Goal: Information Seeking & Learning: Check status

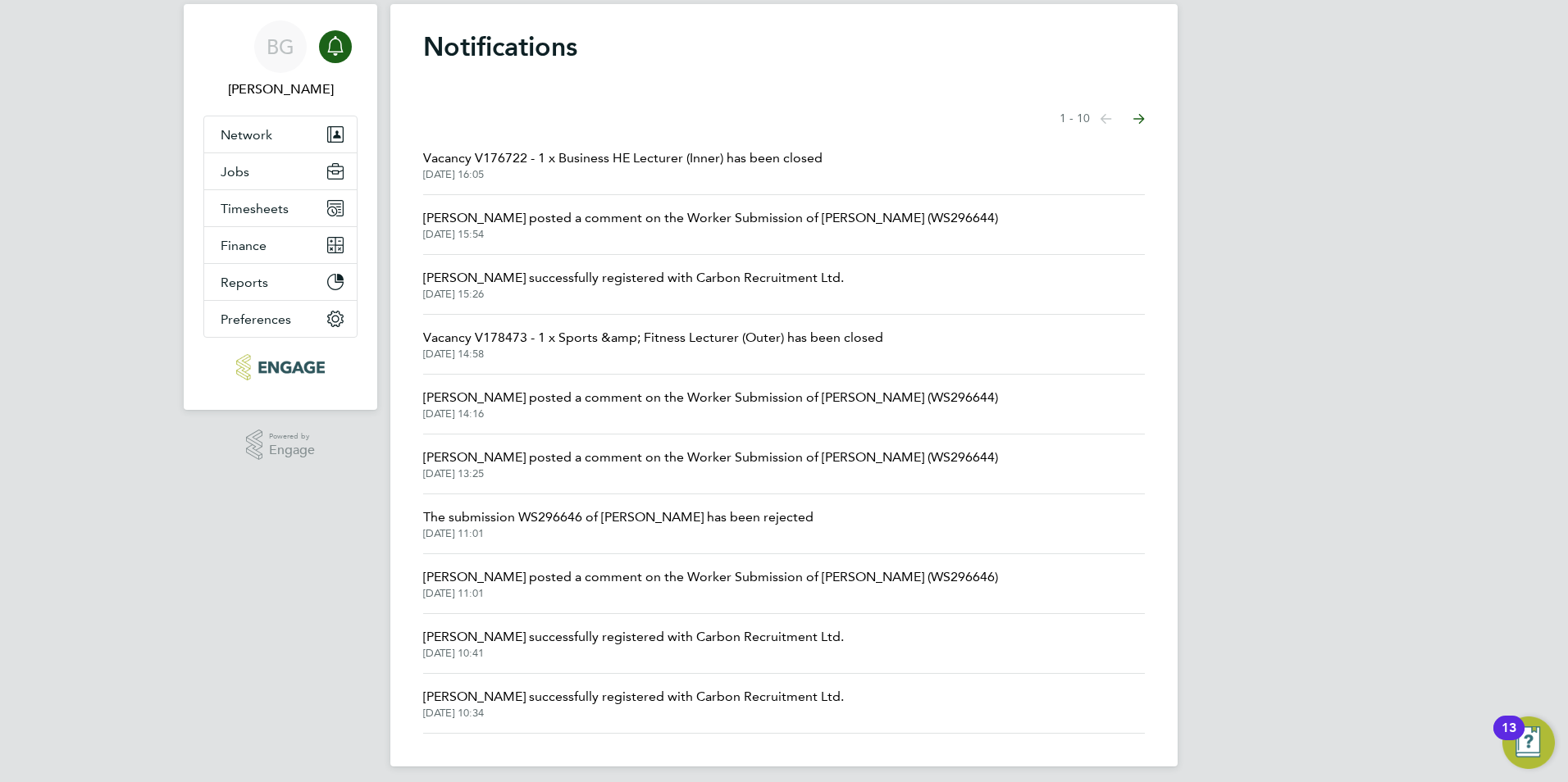
scroll to position [53, 0]
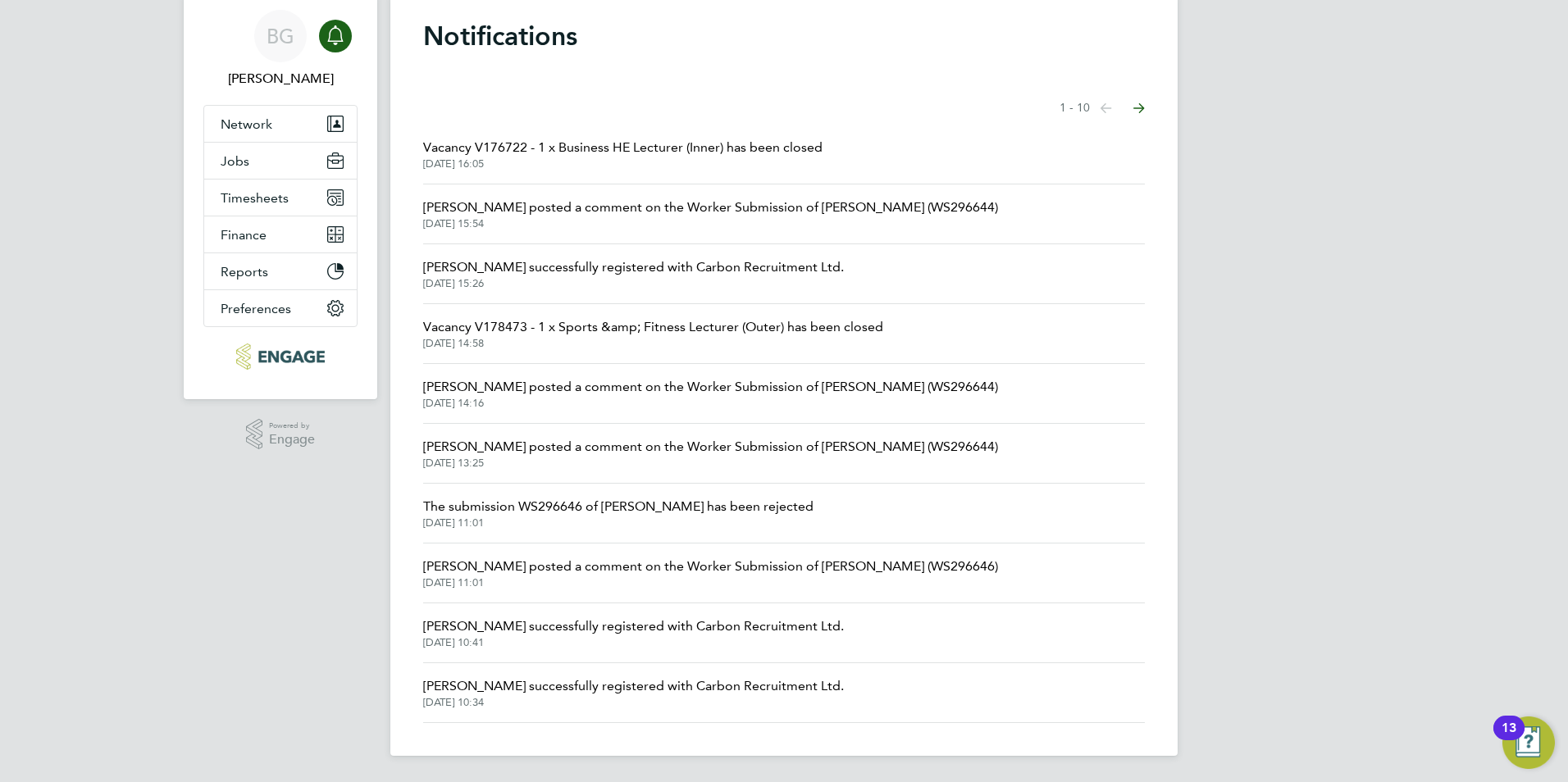
click at [601, 153] on span "Vacancy V176722 - 1 x Business HE Lecturer (Inner) has been closed" at bounding box center [623, 147] width 399 height 20
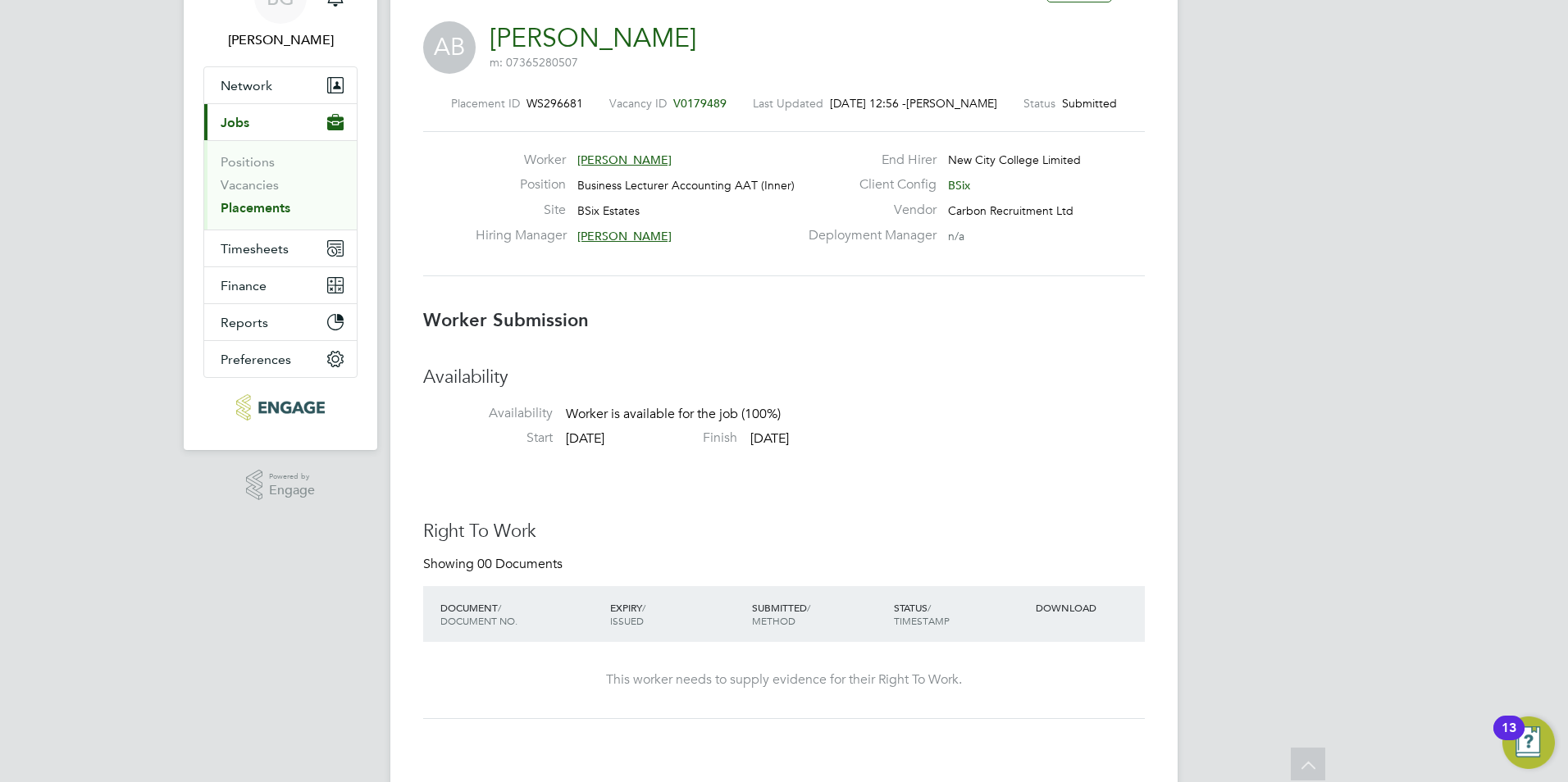
scroll to position [82, 0]
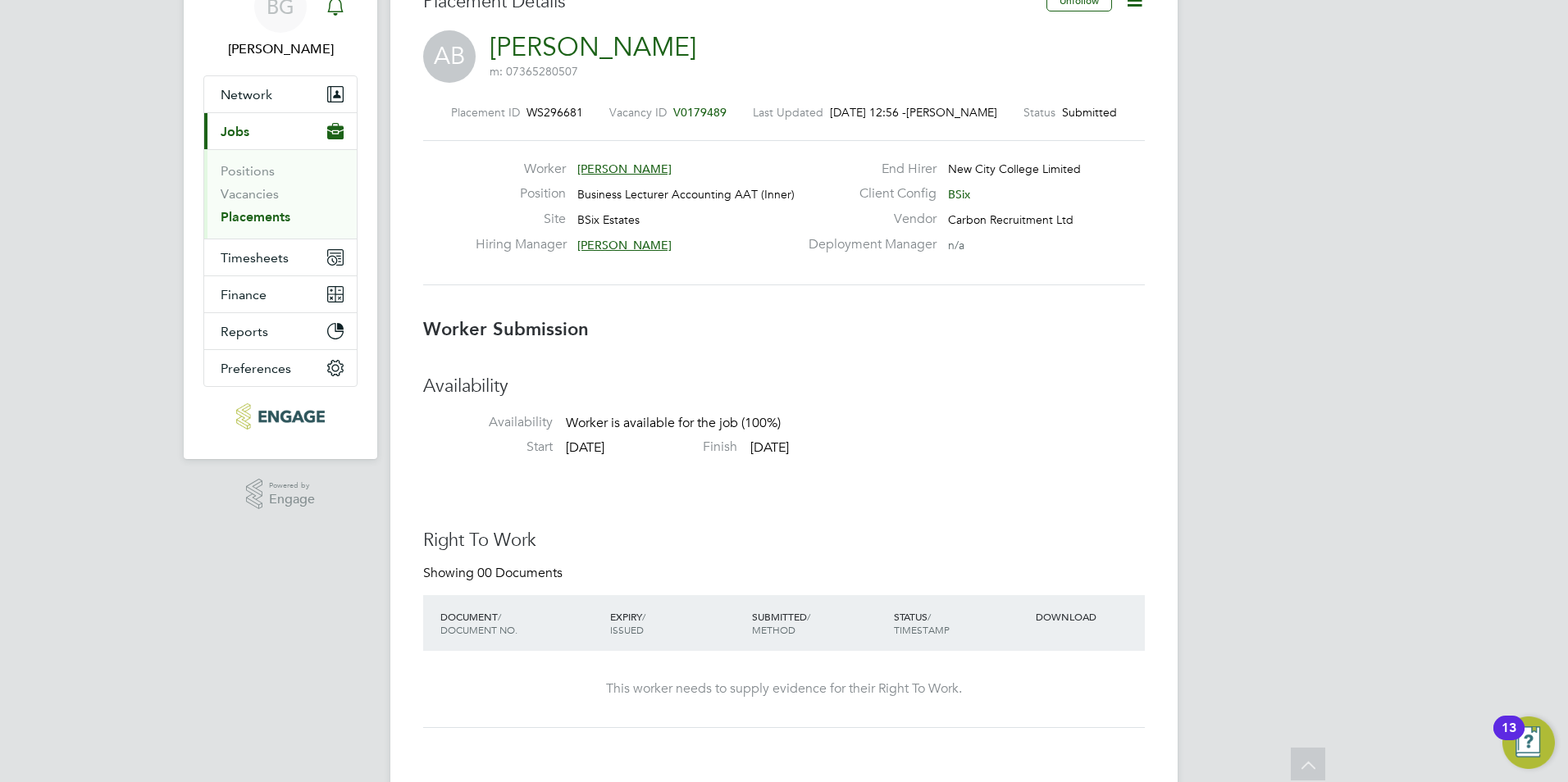
click at [341, 26] on link "Notifications" at bounding box center [336, 7] width 33 height 53
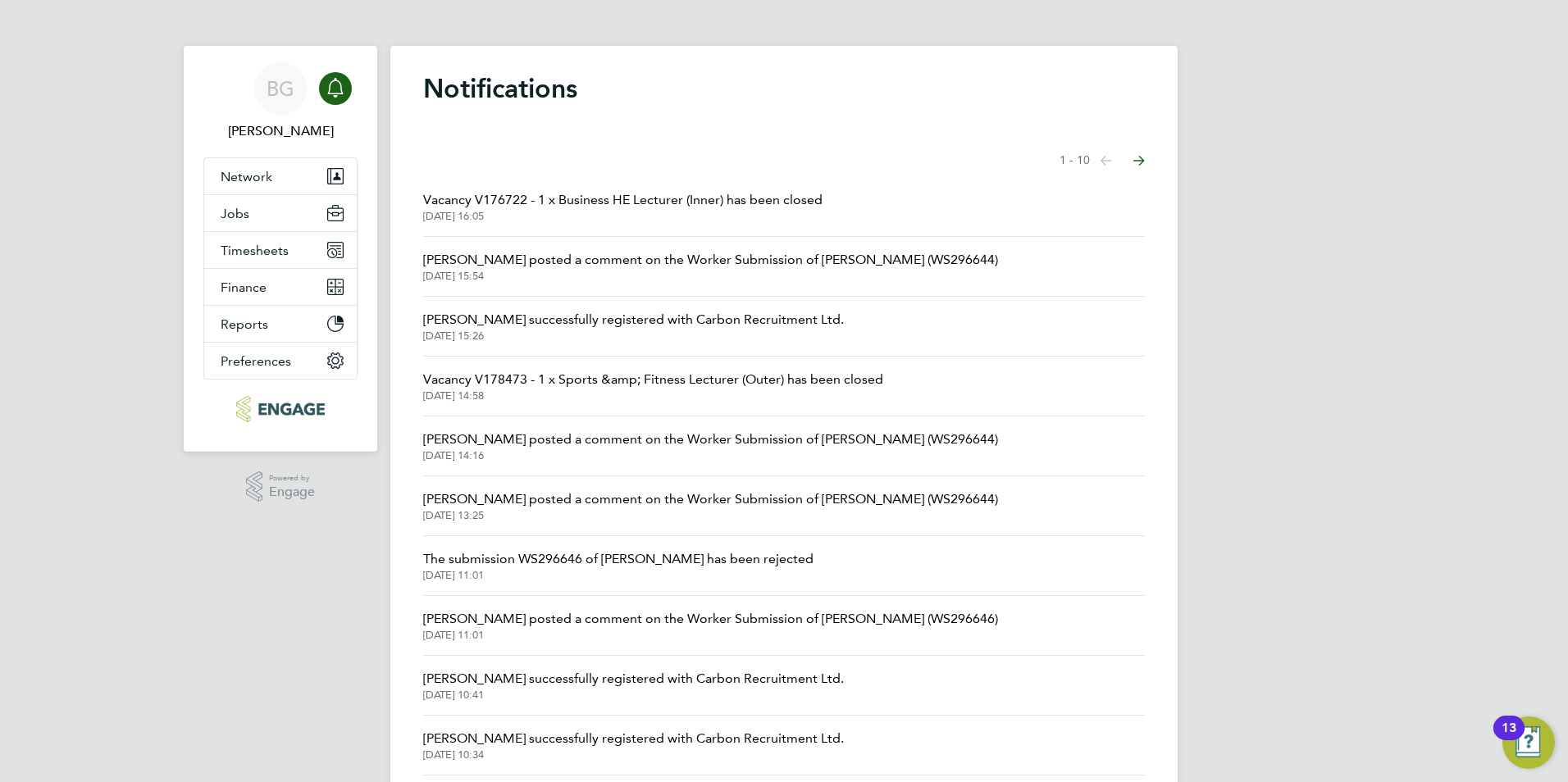
click at [653, 266] on span "[PERSON_NAME] posted a comment on the Worker Submission of [PERSON_NAME] (WS296…" at bounding box center [710, 259] width 575 height 20
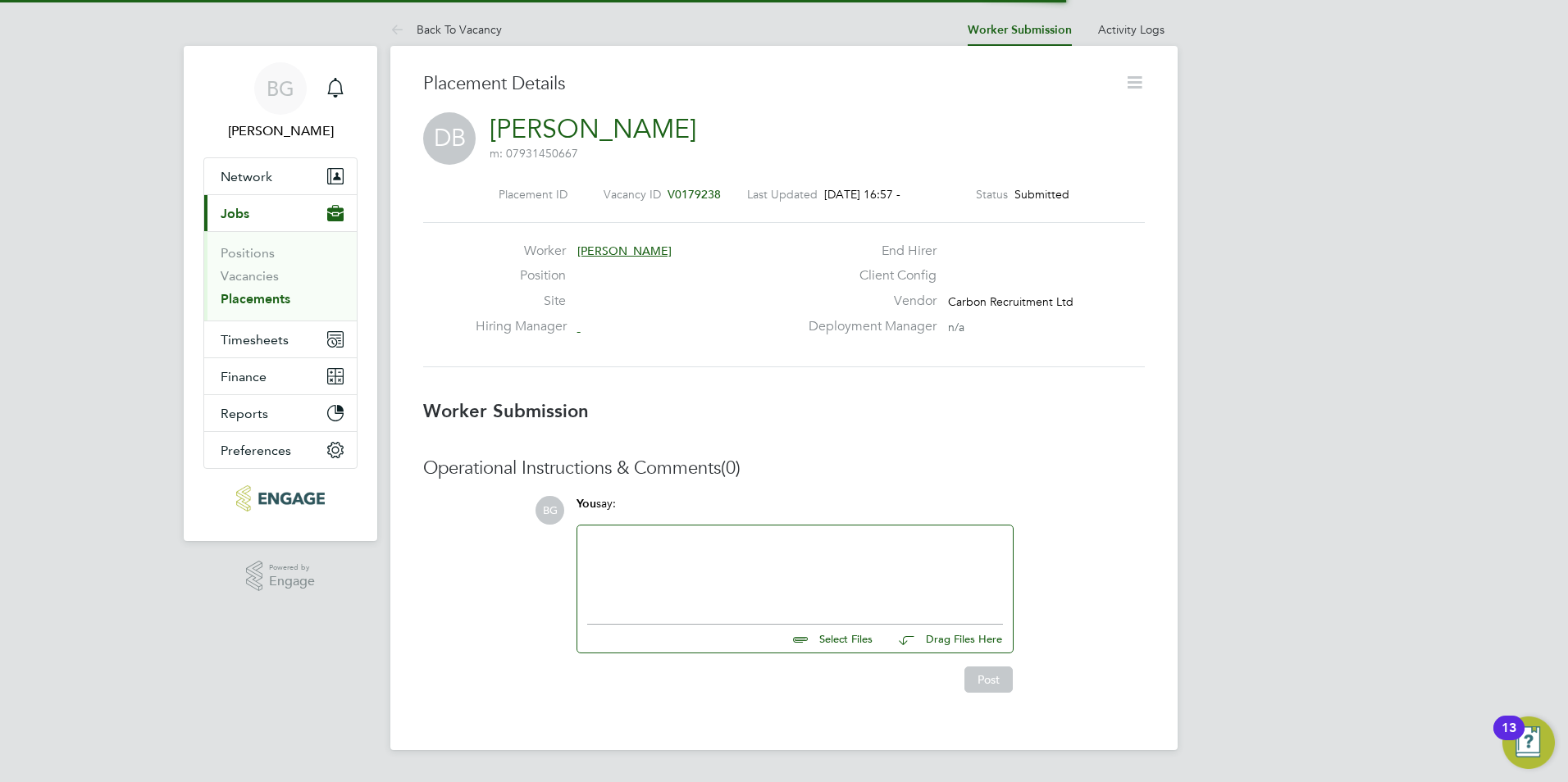
scroll to position [8, 8]
